Goal: Entertainment & Leisure: Consume media (video, audio)

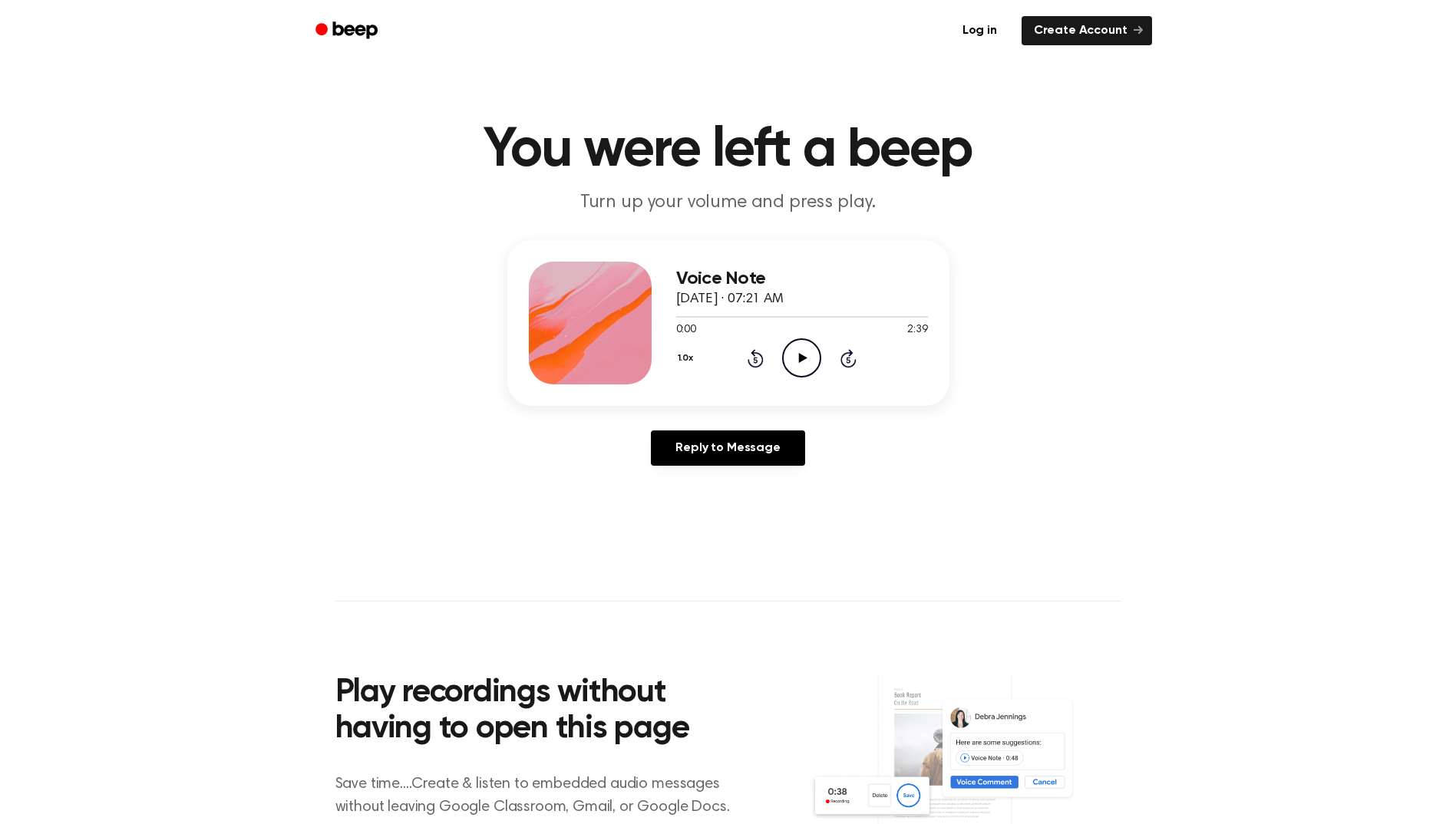
click at [789, 363] on icon "Play Audio" at bounding box center [802, 358] width 39 height 39
click at [753, 357] on icon "Rewind 5 seconds" at bounding box center [755, 358] width 17 height 20
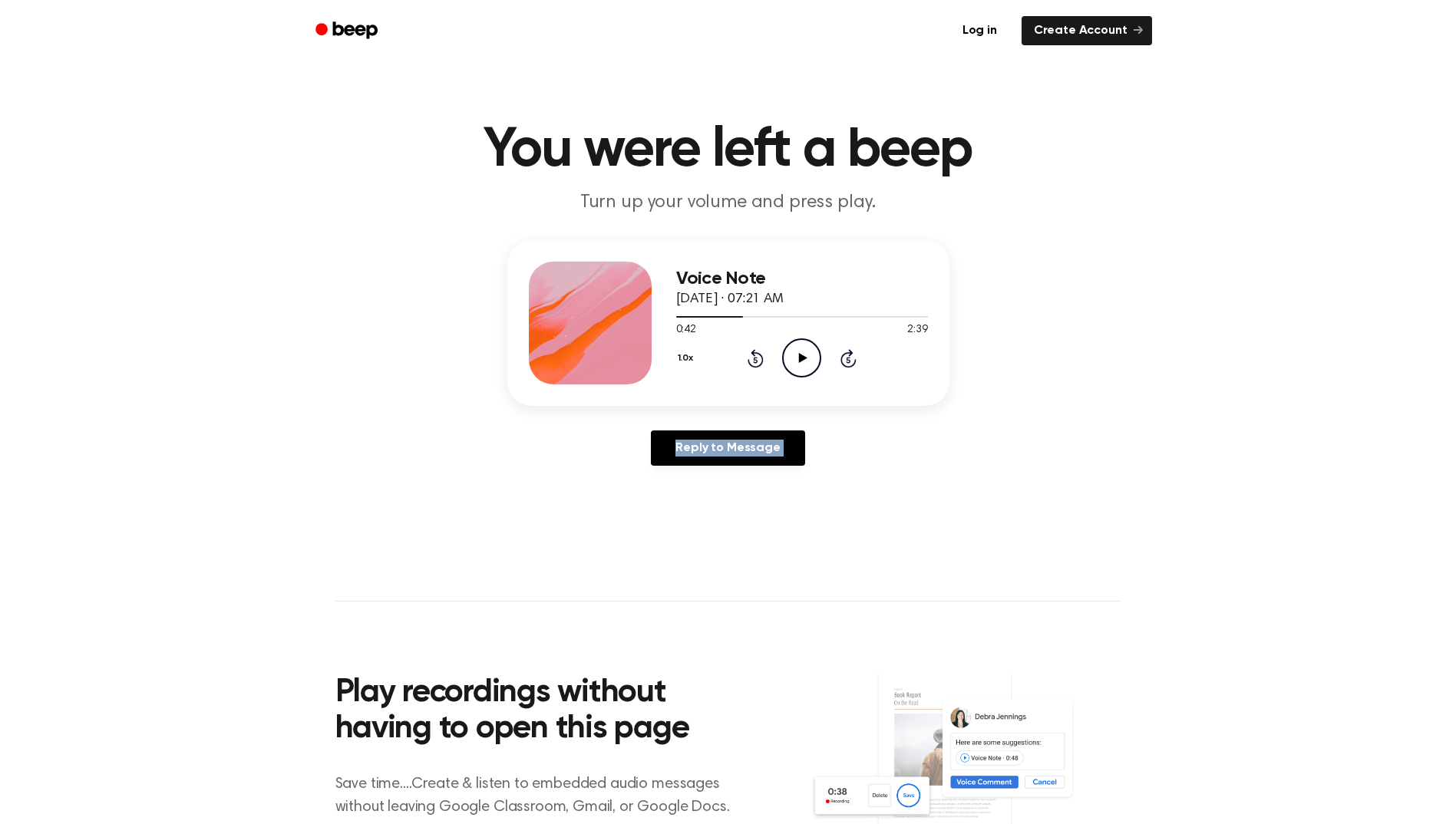
click at [753, 357] on icon "Rewind 5 seconds" at bounding box center [755, 358] width 17 height 20
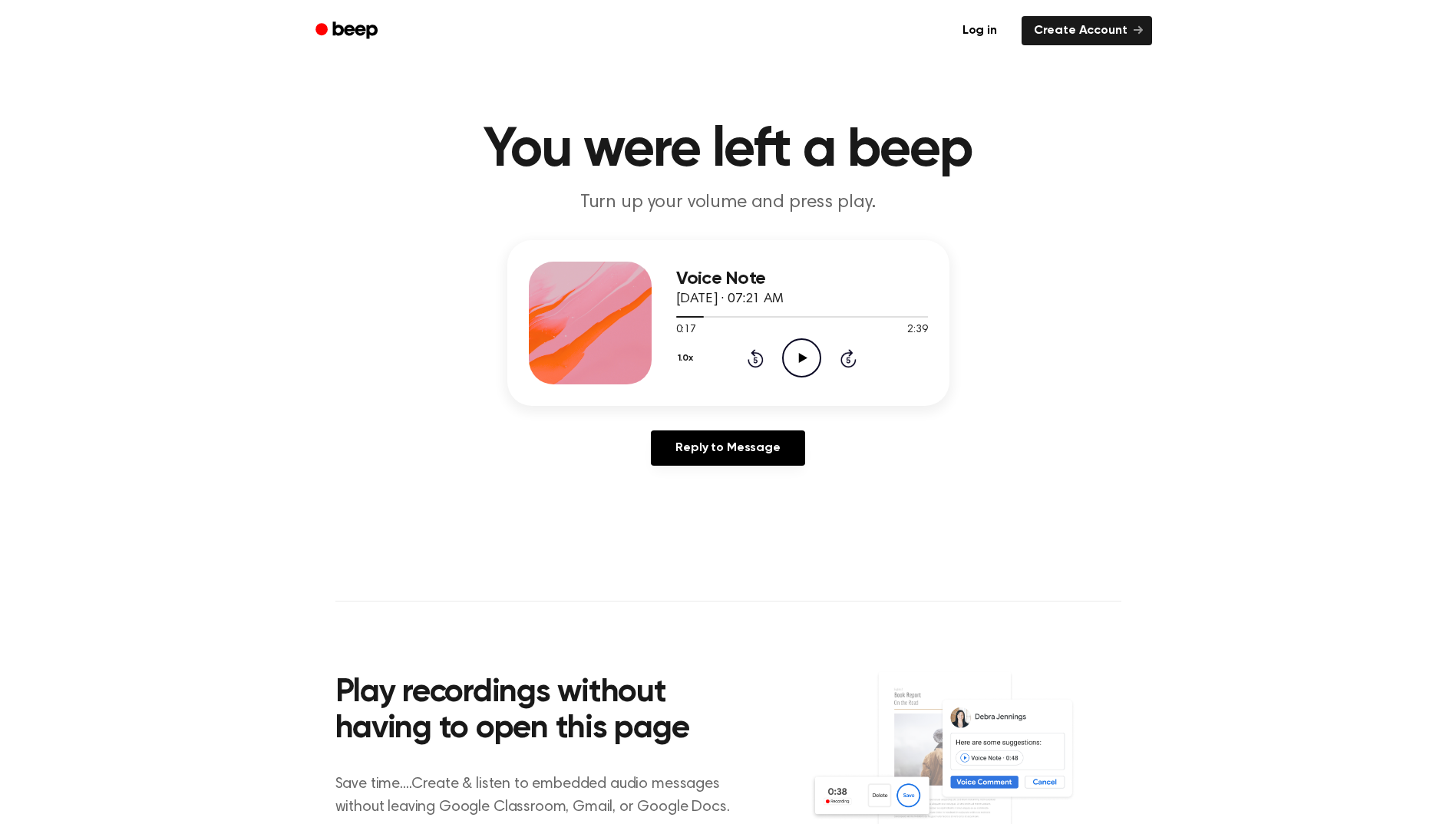
drag, startPoint x: 753, startPoint y: 357, endPoint x: 799, endPoint y: 358, distance: 46.0
click at [799, 358] on icon at bounding box center [802, 357] width 9 height 10
click at [756, 360] on icon at bounding box center [755, 360] width 4 height 6
drag, startPoint x: 756, startPoint y: 360, endPoint x: 799, endPoint y: 358, distance: 43.0
click at [799, 358] on icon at bounding box center [802, 357] width 9 height 10
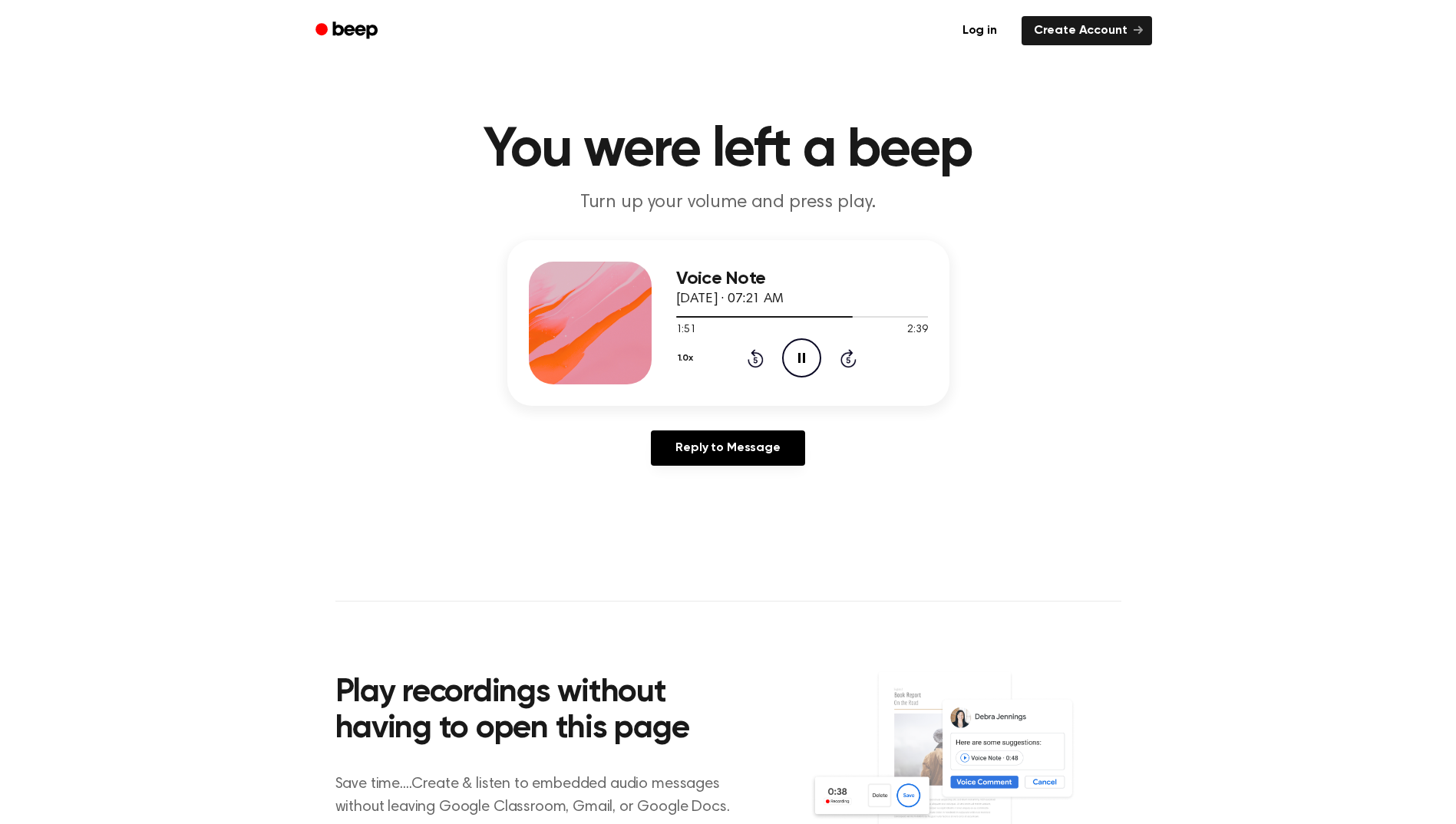
click at [748, 357] on icon "Rewind 5 seconds" at bounding box center [755, 358] width 17 height 20
click at [799, 355] on icon at bounding box center [801, 357] width 7 height 10
click at [759, 367] on icon "Rewind 5 seconds" at bounding box center [755, 358] width 17 height 20
click at [755, 360] on icon at bounding box center [755, 360] width 4 height 6
click at [752, 358] on icon "Rewind 5 seconds" at bounding box center [755, 358] width 17 height 20
